Goal: Transaction & Acquisition: Purchase product/service

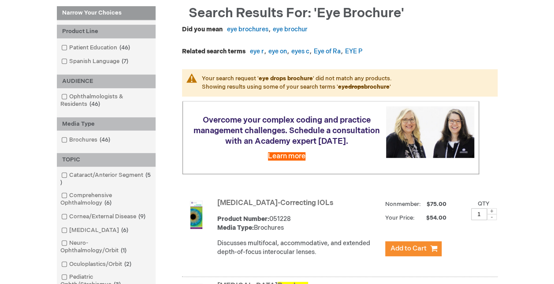
scroll to position [132, 0]
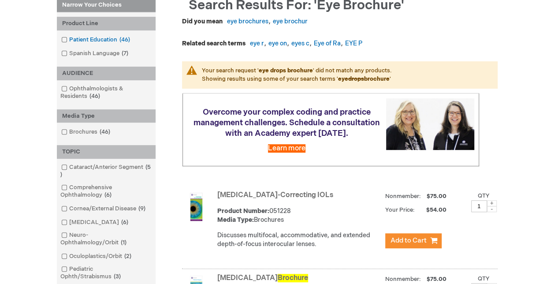
click at [91, 37] on link "[MEDICAL_DATA] 46 items" at bounding box center [96, 40] width 74 height 8
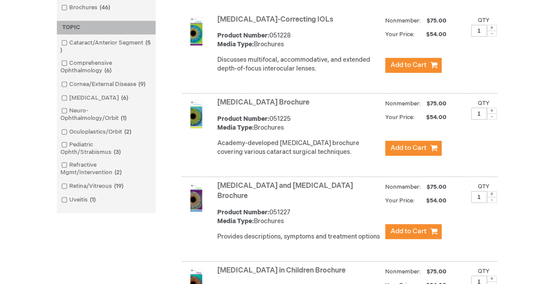
scroll to position [308, 0]
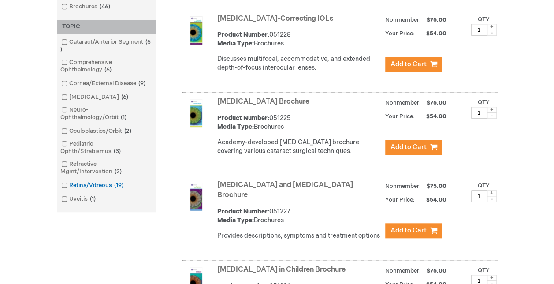
click at [107, 183] on link "Retina/Vitreous 19 items" at bounding box center [93, 185] width 68 height 8
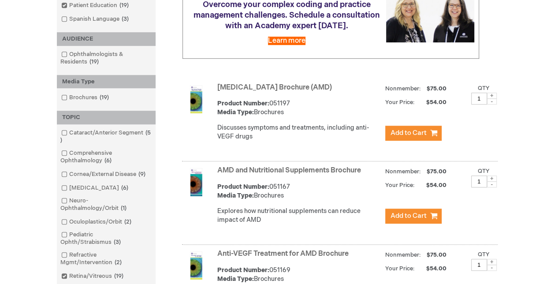
scroll to position [220, 0]
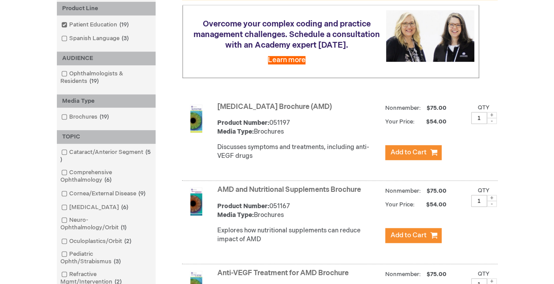
click at [238, 105] on link "[MEDICAL_DATA] Brochure (AMD)" at bounding box center [274, 107] width 114 height 8
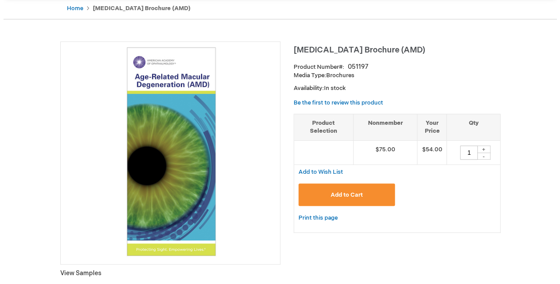
scroll to position [88, 0]
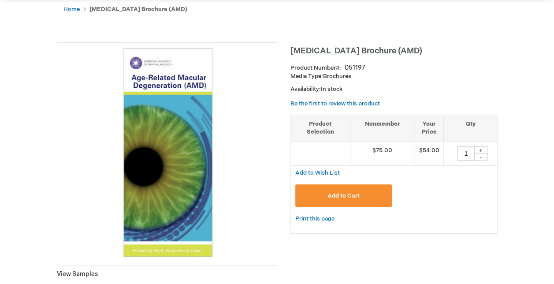
click at [483, 148] on div "+" at bounding box center [480, 149] width 13 height 7
type input "2"
click at [362, 191] on button "Add to Cart" at bounding box center [343, 195] width 97 height 22
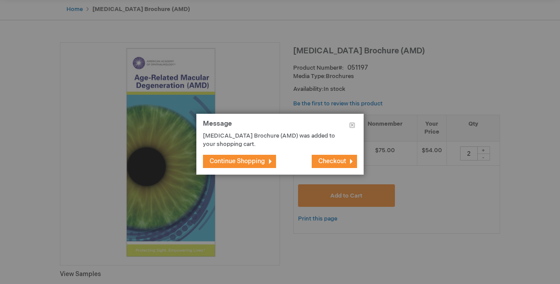
click at [332, 165] on button "Checkout" at bounding box center [334, 161] width 45 height 13
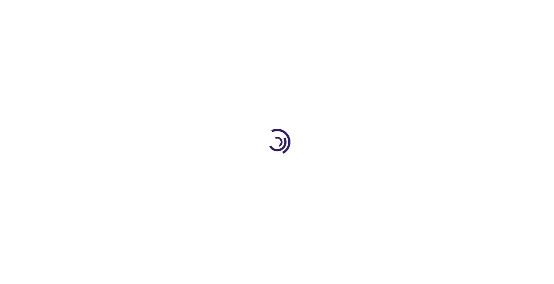
select select "US"
select select "18"
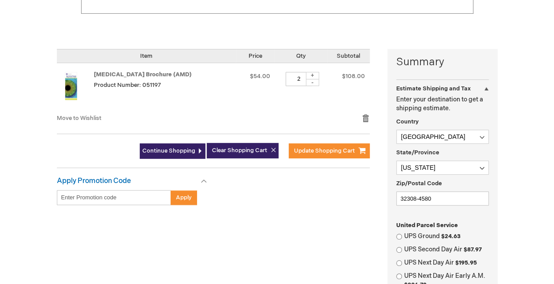
scroll to position [220, 0]
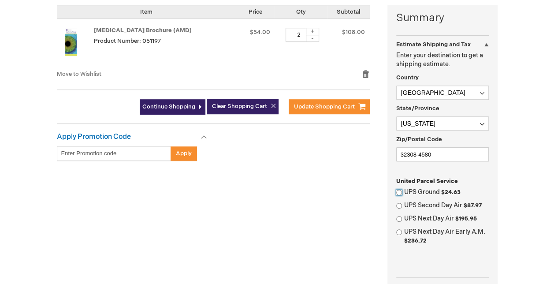
click at [396, 192] on input "UPS Ground $24.63" at bounding box center [399, 192] width 6 height 6
radio input "true"
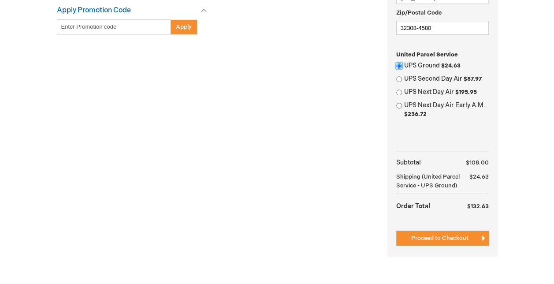
scroll to position [352, 0]
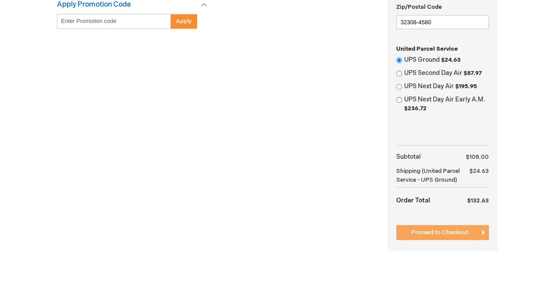
click at [445, 236] on span "Proceed to Checkout" at bounding box center [439, 232] width 57 height 7
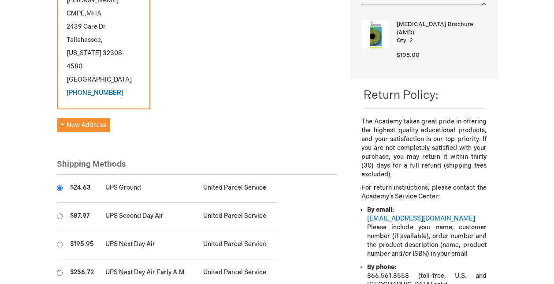
scroll to position [176, 0]
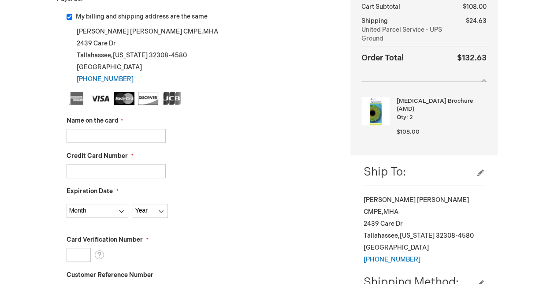
scroll to position [176, 0]
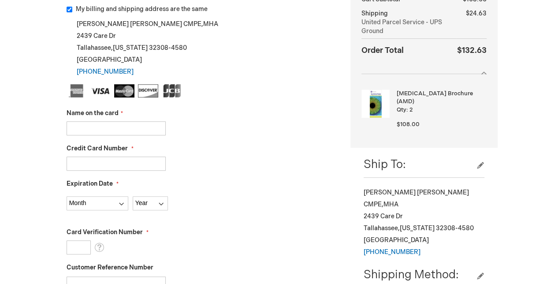
click at [144, 129] on input "Name on the card" at bounding box center [115, 128] width 99 height 14
type input "[PERSON_NAME]"
click at [107, 163] on input "Credit Card Number" at bounding box center [115, 163] width 99 height 14
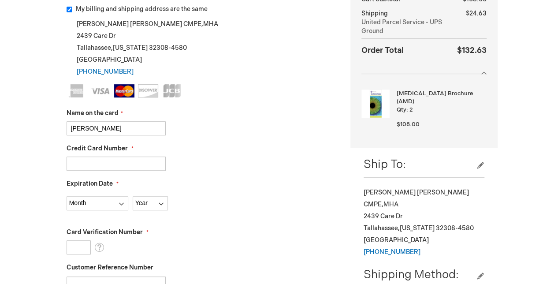
type input "5567356137793444"
click at [119, 203] on select "Month 01 - January 02 - February 03 - March 04 - April 05 - May 06 - June 07 - …" at bounding box center [97, 203] width 62 height 14
select select "12"
click at [66, 196] on select "Month 01 - January 02 - February 03 - March 04 - April 05 - May 06 - June 07 - …" at bounding box center [97, 203] width 62 height 14
click at [149, 201] on select "Year 2025 2026 2027 2028 2029 2030 2031 2032 2033 2034 2035" at bounding box center [150, 203] width 35 height 14
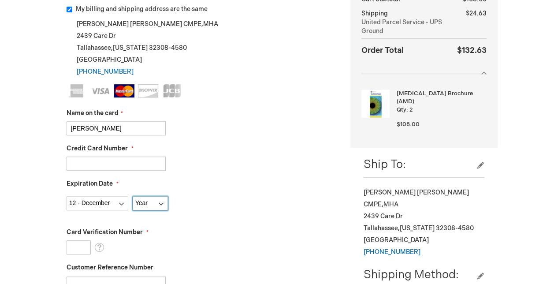
select select "2025"
click at [133, 196] on select "Year 2025 2026 2027 2028 2029 2030 2031 2032 2033 2034 2035" at bounding box center [150, 203] width 35 height 14
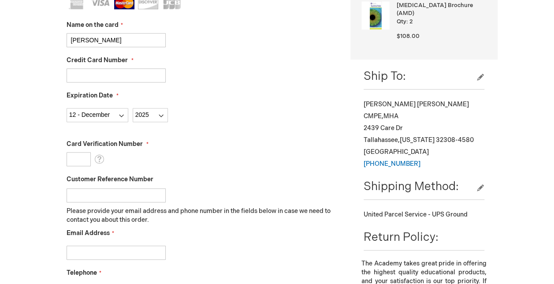
click at [85, 157] on input "Card Verification Number" at bounding box center [78, 159] width 24 height 14
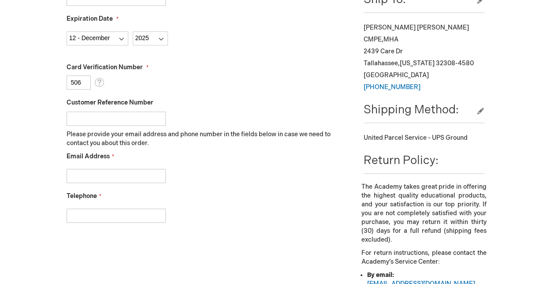
scroll to position [352, 0]
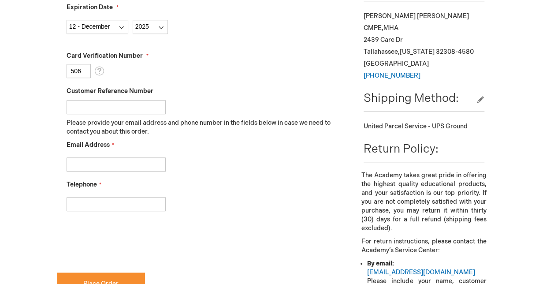
type input "506"
click at [147, 162] on input "Email Address" at bounding box center [115, 164] width 99 height 14
type input "peterr@svaretina.com"
type input "8507011203"
checkbox input "true"
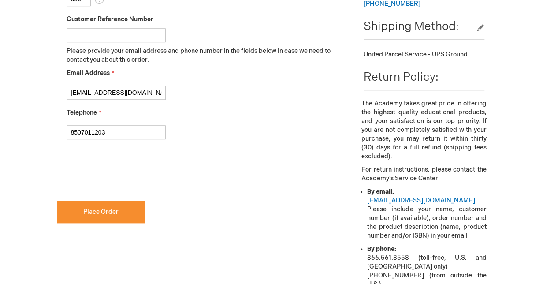
scroll to position [440, 0]
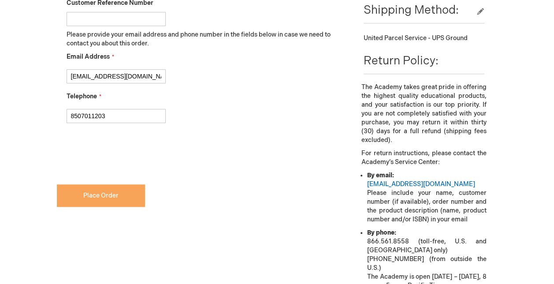
click at [121, 196] on button "Place Order" at bounding box center [101, 195] width 88 height 22
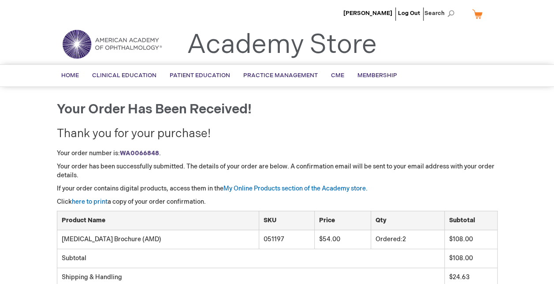
scroll to position [44, 0]
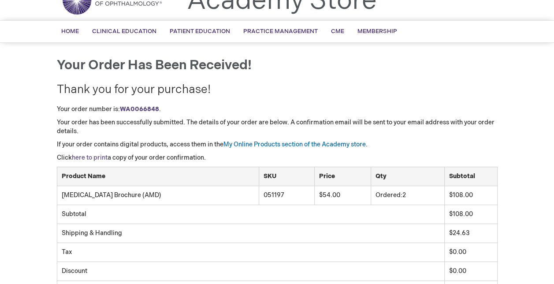
click at [94, 156] on link "here to print" at bounding box center [90, 157] width 36 height 7
